Goal: Transaction & Acquisition: Obtain resource

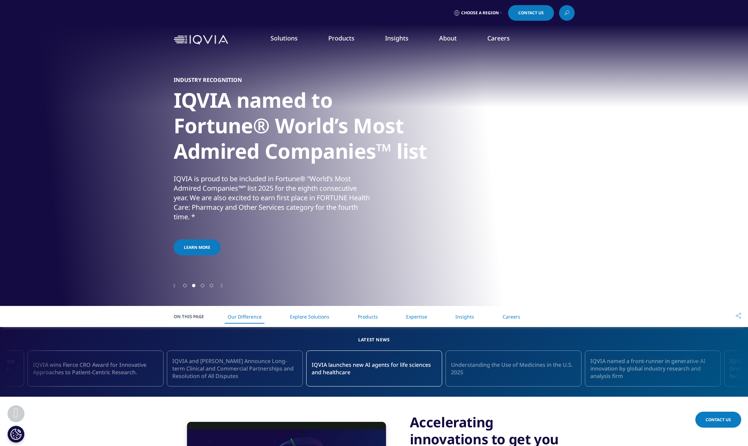
scroll to position [204, 0]
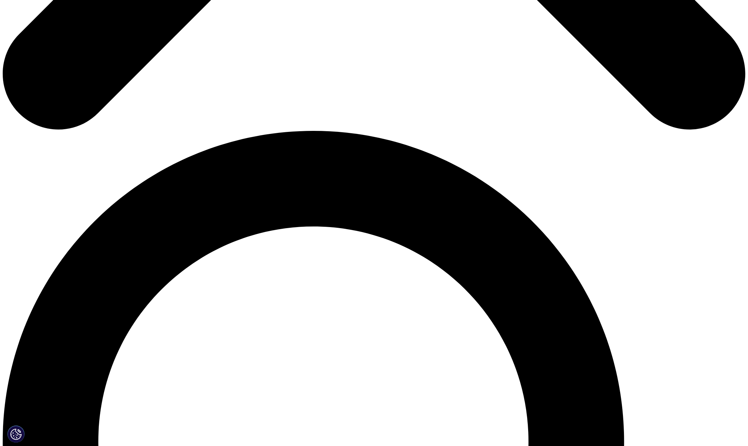
scroll to position [646, 0]
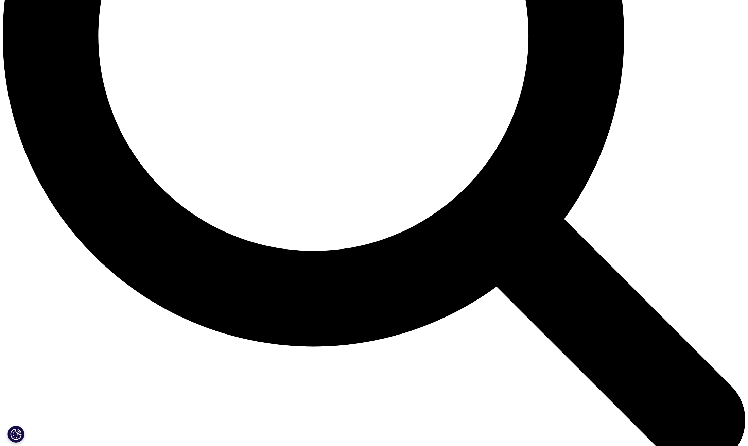
scroll to position [1053, 0]
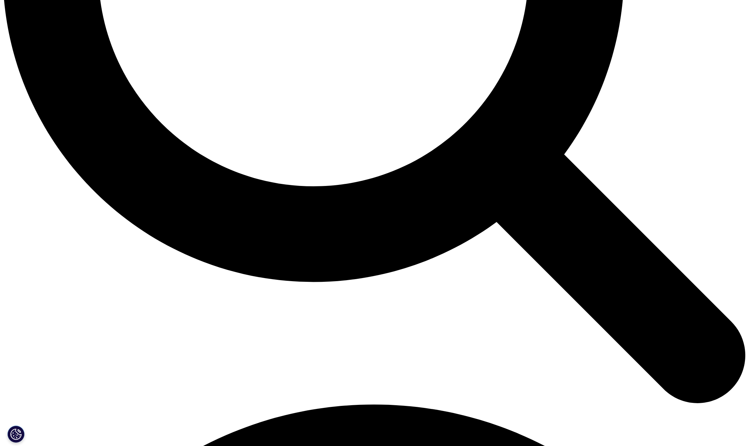
scroll to position [1087, 0]
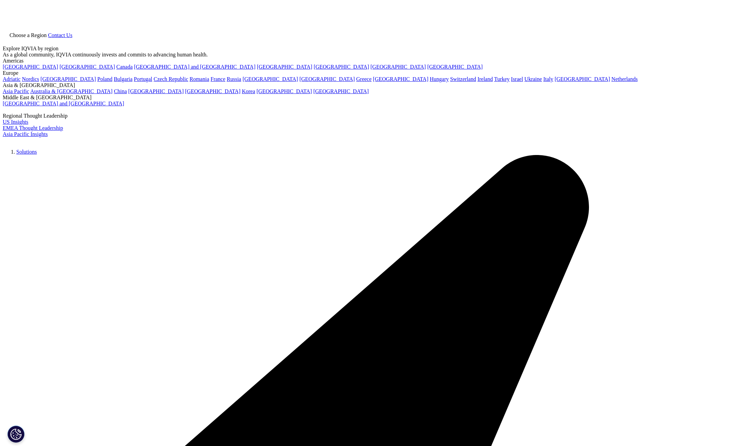
scroll to position [375, 401]
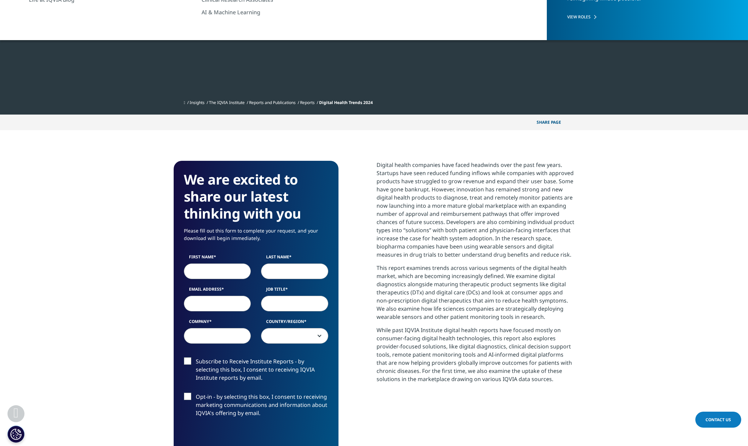
click at [508, 253] on p "Digital health companies have faced headwinds over the past few years. Startups…" at bounding box center [475, 212] width 198 height 103
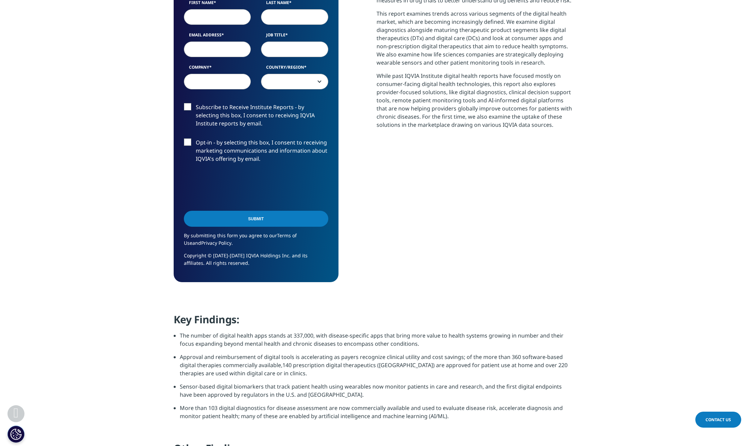
scroll to position [340, 0]
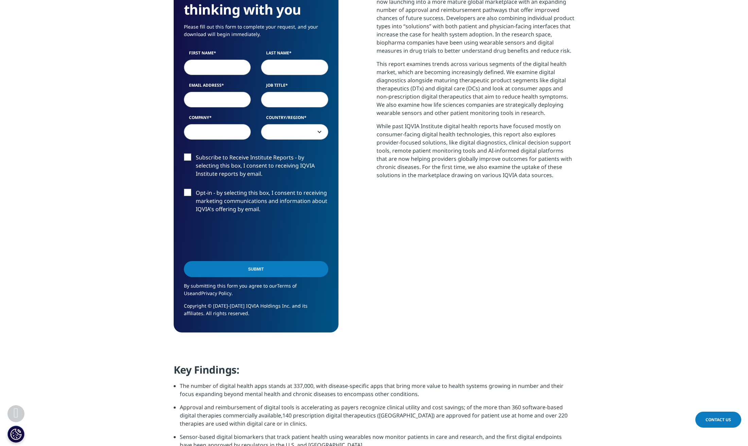
click at [208, 71] on input "First Name" at bounding box center [217, 67] width 67 height 16
type input "Yeongrak"
type input "Choi"
click at [224, 70] on input "Yeongrak" at bounding box center [217, 67] width 67 height 16
drag, startPoint x: 224, startPoint y: 69, endPoint x: 126, endPoint y: 72, distance: 97.9
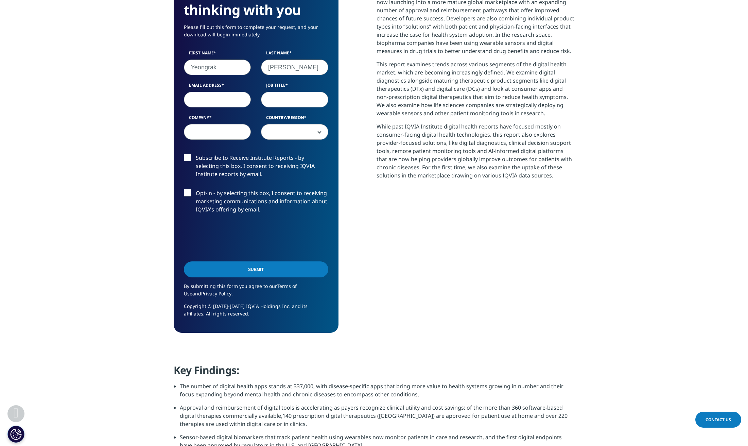
click at [126, 72] on section "We are excited to share our latest thinking with you Please fill out this form …" at bounding box center [374, 145] width 748 height 437
click at [207, 102] on input "Email Address" at bounding box center [217, 100] width 67 height 16
type input "cyr0114@amc.seoul.kr"
click at [299, 94] on input "Job Title" at bounding box center [294, 100] width 67 height 16
type input "staff"
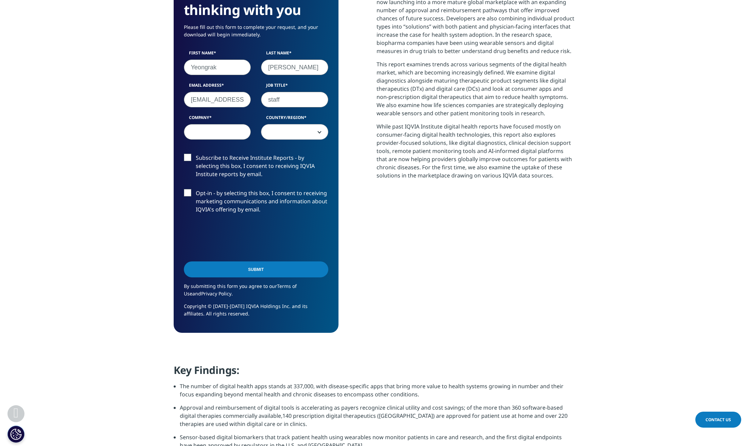
click at [221, 133] on input "Company" at bounding box center [217, 132] width 67 height 16
type input "Asan Medical Center"
select select "South Korea"
click at [288, 128] on span "South Korea" at bounding box center [294, 132] width 67 height 16
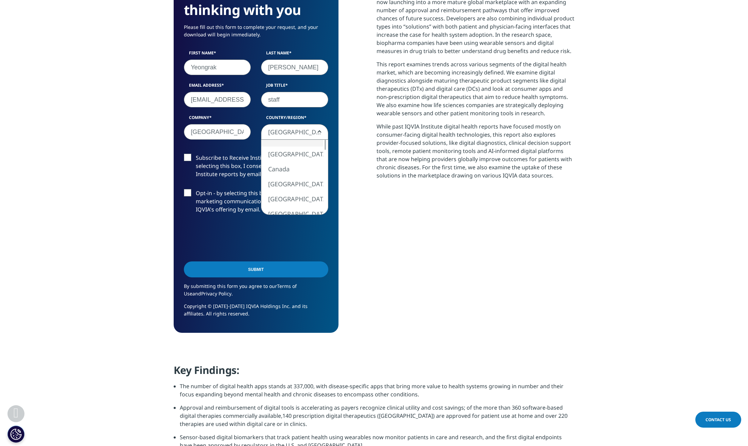
drag, startPoint x: 379, startPoint y: 195, endPoint x: 220, endPoint y: 180, distance: 159.3
click at [378, 195] on section "Digital health companies have faced headwinds over the past few years. Startups…" at bounding box center [475, 79] width 198 height 244
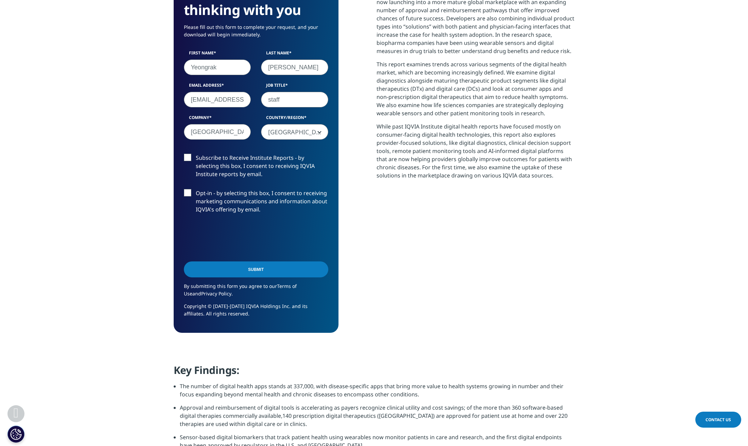
click at [225, 161] on label "Subscribe to Receive Institute Reports - by selecting this box, I consent to re…" at bounding box center [256, 168] width 144 height 28
click at [196, 154] on input "Subscribe to Receive Institute Reports - by selecting this box, I consent to re…" at bounding box center [196, 154] width 0 height 0
click at [215, 189] on div "Subscribe to Receive Institute Reports - by selecting this box, I consent to re…" at bounding box center [256, 189] width 155 height 71
click at [189, 189] on label "Opt-in - by selecting this box, I consent to receiving marketing communications…" at bounding box center [256, 203] width 144 height 28
click at [196, 189] on input "Opt-in - by selecting this box, I consent to receiving marketing communications…" at bounding box center [196, 189] width 0 height 0
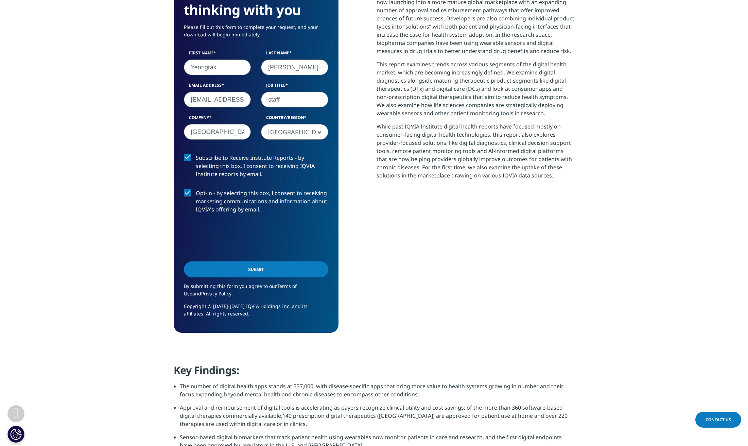
click at [260, 267] on input "Submit" at bounding box center [256, 269] width 144 height 16
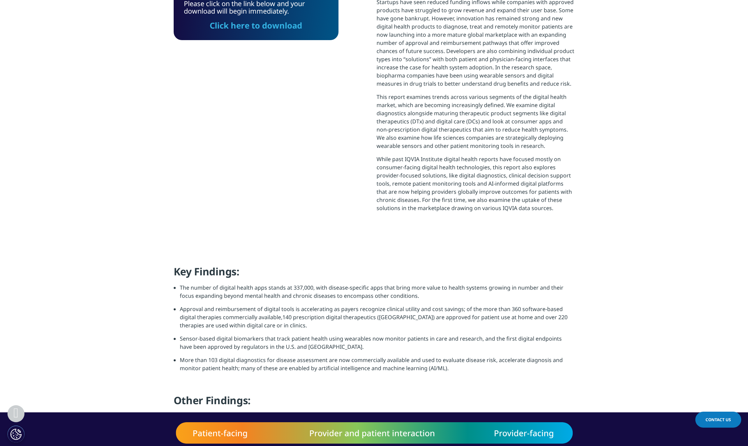
scroll to position [137, 0]
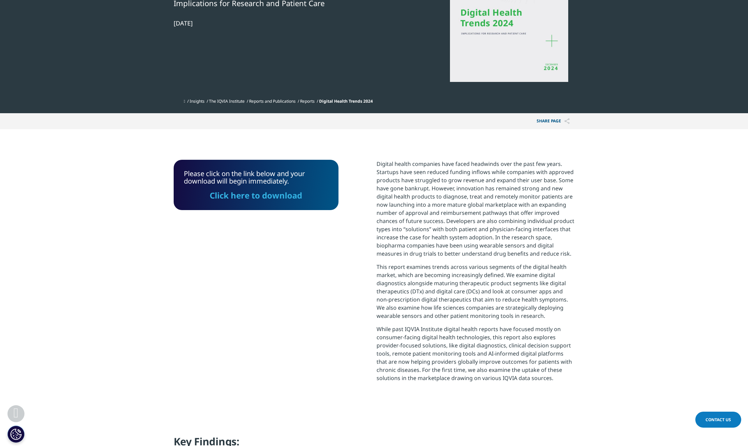
click at [267, 195] on link "Click here to download" at bounding box center [256, 195] width 92 height 11
drag, startPoint x: 391, startPoint y: 218, endPoint x: 286, endPoint y: 16, distance: 228.0
click at [391, 218] on p "Digital health companies have faced headwinds over the past few years. Startups…" at bounding box center [475, 211] width 198 height 103
